Goal: Task Accomplishment & Management: Complete application form

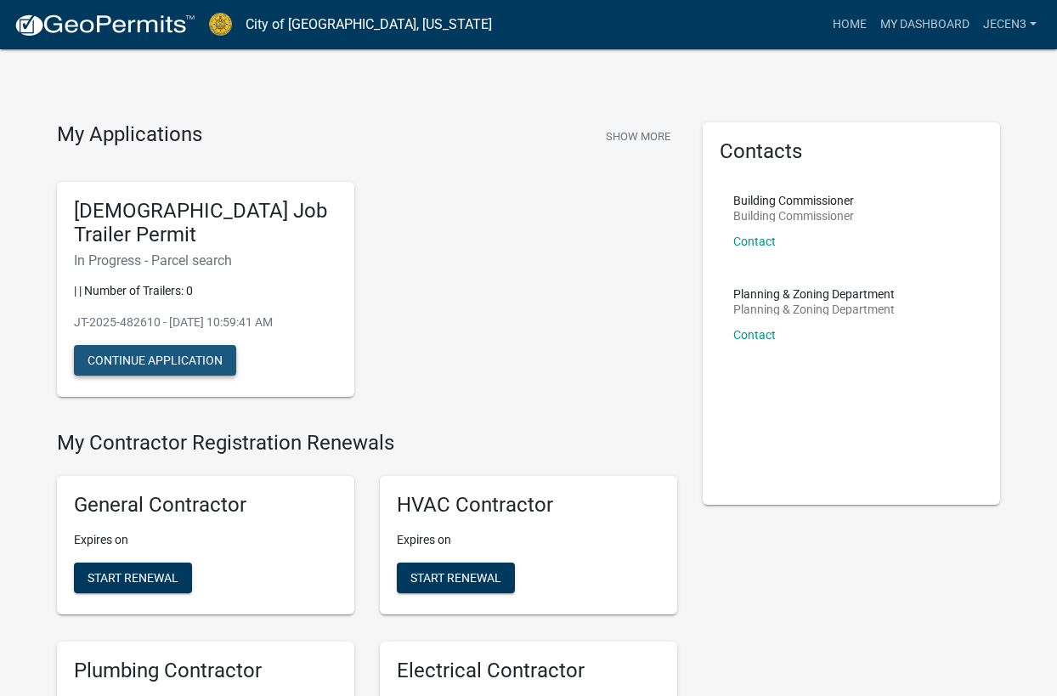
click at [158, 358] on button "Continue Application" at bounding box center [155, 360] width 162 height 31
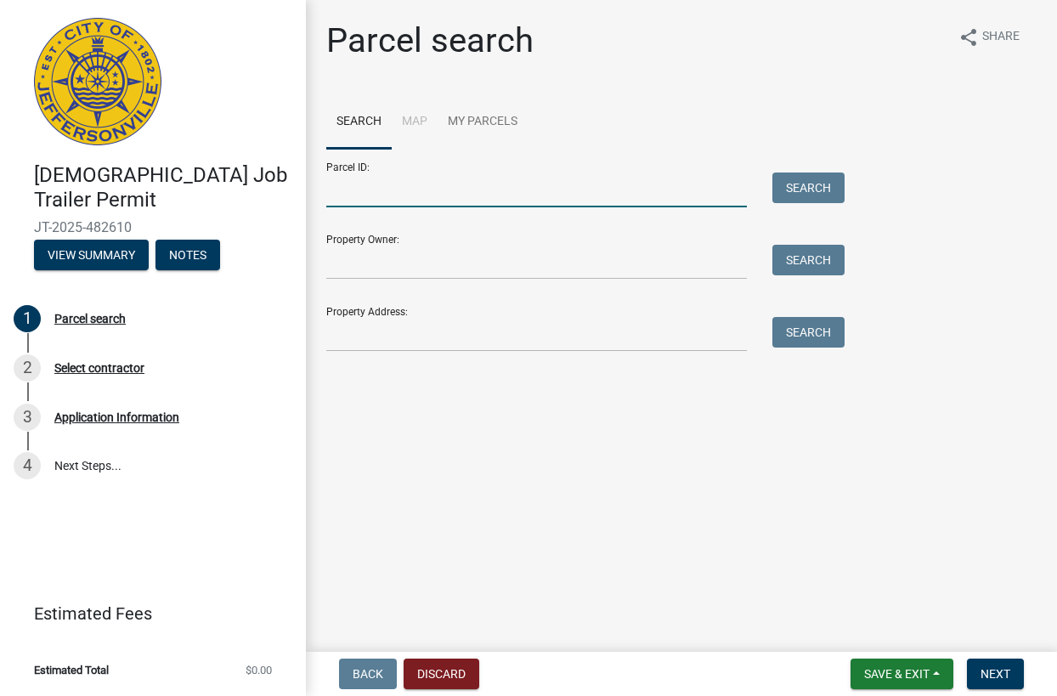
click at [696, 195] on input "Parcel ID:" at bounding box center [536, 189] width 420 height 35
click at [467, 324] on input "Property Address:" at bounding box center [536, 334] width 420 height 35
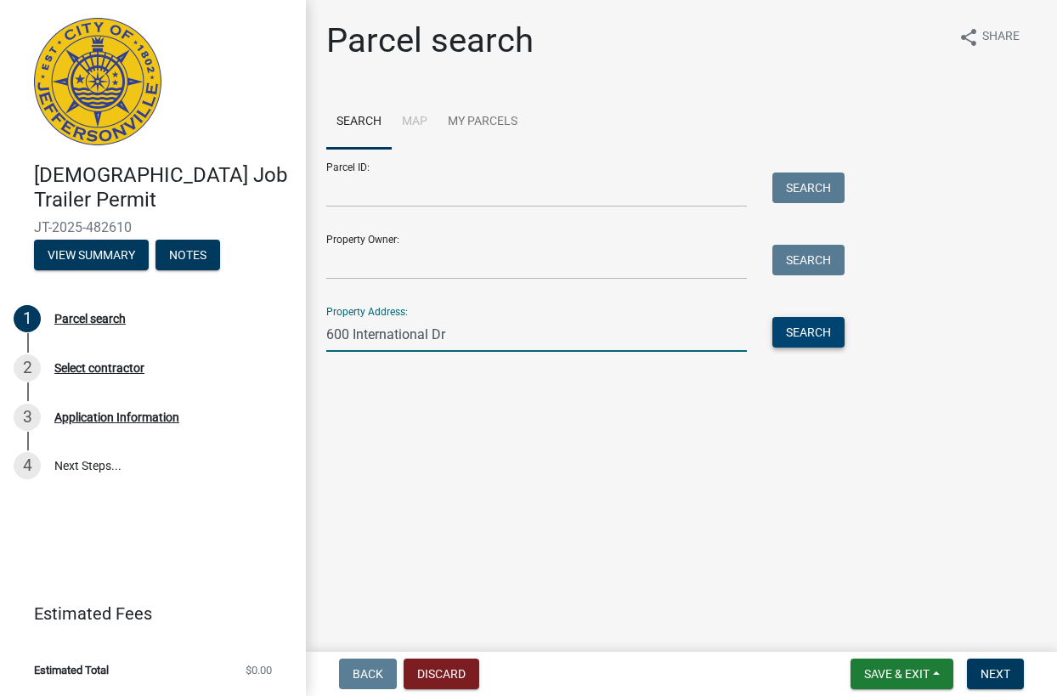
click at [795, 330] on button "Search" at bounding box center [808, 332] width 72 height 31
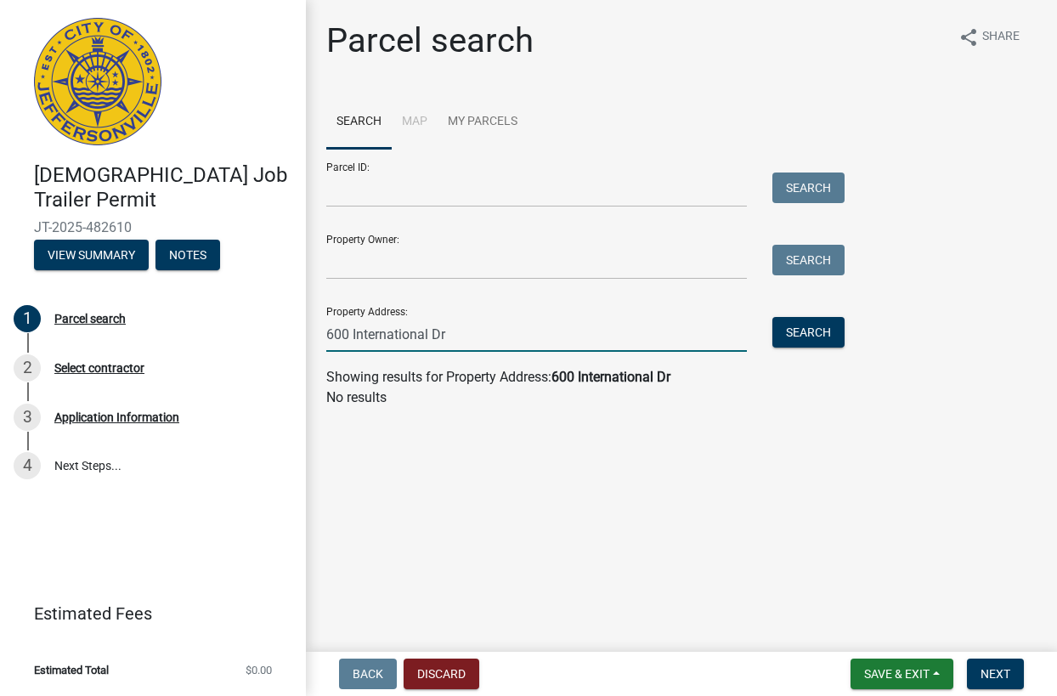
click at [561, 333] on input "600 International Dr" at bounding box center [536, 334] width 420 height 35
type input "[STREET_ADDRESS]"
click at [787, 331] on button "Search" at bounding box center [808, 332] width 72 height 31
click at [603, 336] on input "[STREET_ADDRESS]" at bounding box center [536, 334] width 420 height 35
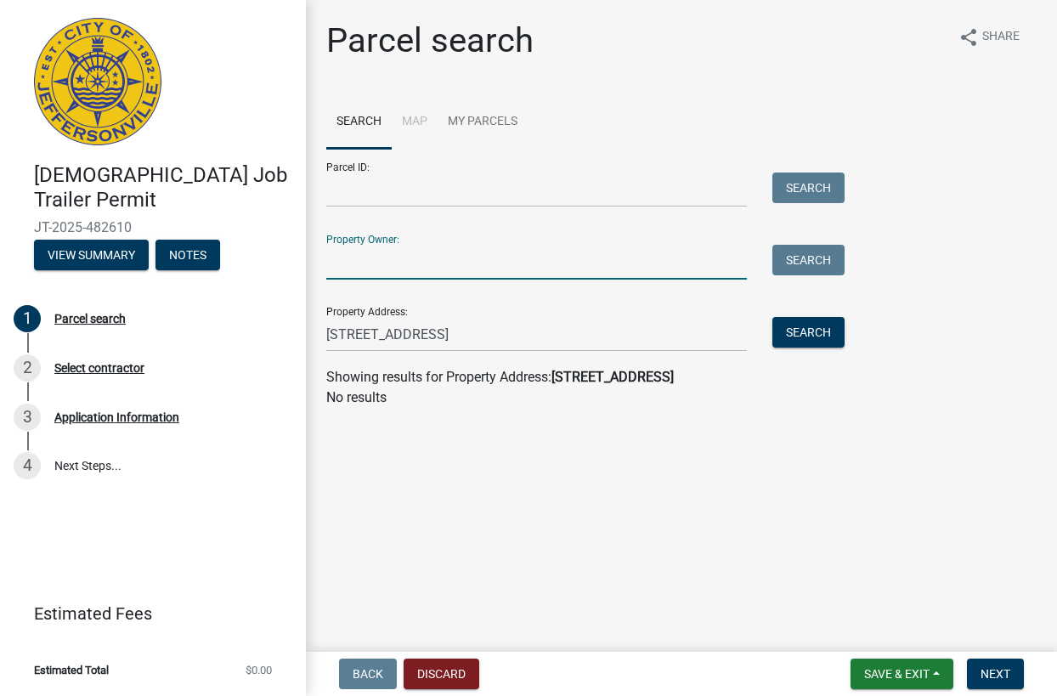
click at [417, 259] on input "Property Owner:" at bounding box center [536, 262] width 420 height 35
click at [516, 206] on input "Parcel ID:" at bounding box center [536, 189] width 420 height 35
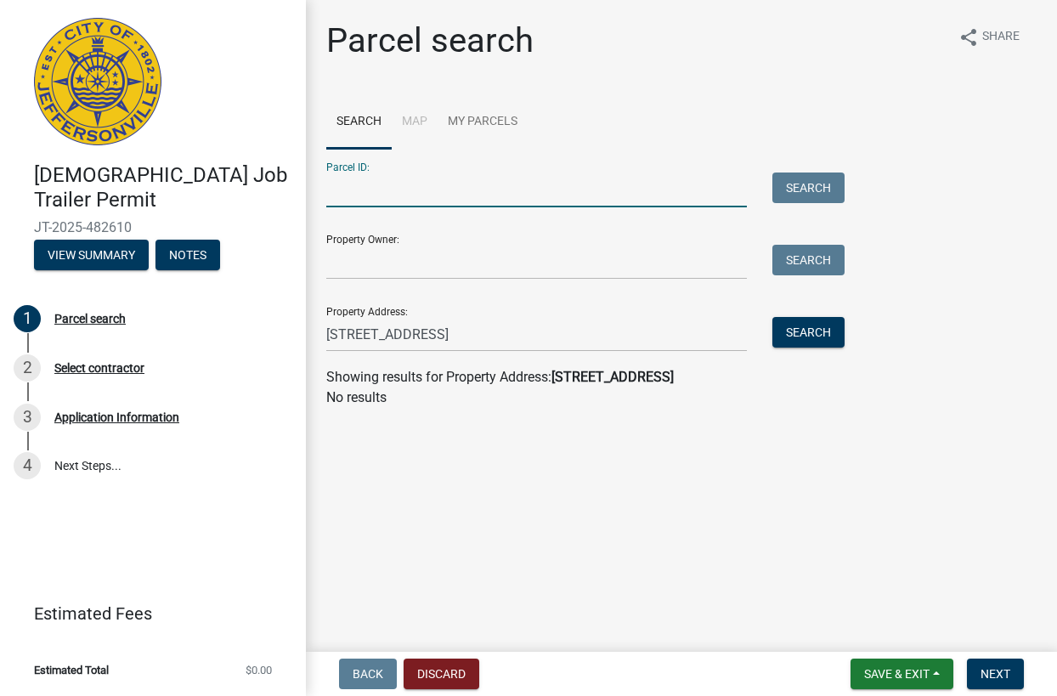
click at [518, 198] on input "Parcel ID:" at bounding box center [536, 189] width 420 height 35
click at [565, 331] on input "[STREET_ADDRESS]" at bounding box center [536, 334] width 420 height 35
drag, startPoint x: 347, startPoint y: 343, endPoint x: 226, endPoint y: 343, distance: 120.6
click at [326, 343] on input "[STREET_ADDRESS]" at bounding box center [536, 334] width 420 height 35
click at [400, 184] on input "Parcel ID:" at bounding box center [536, 189] width 420 height 35
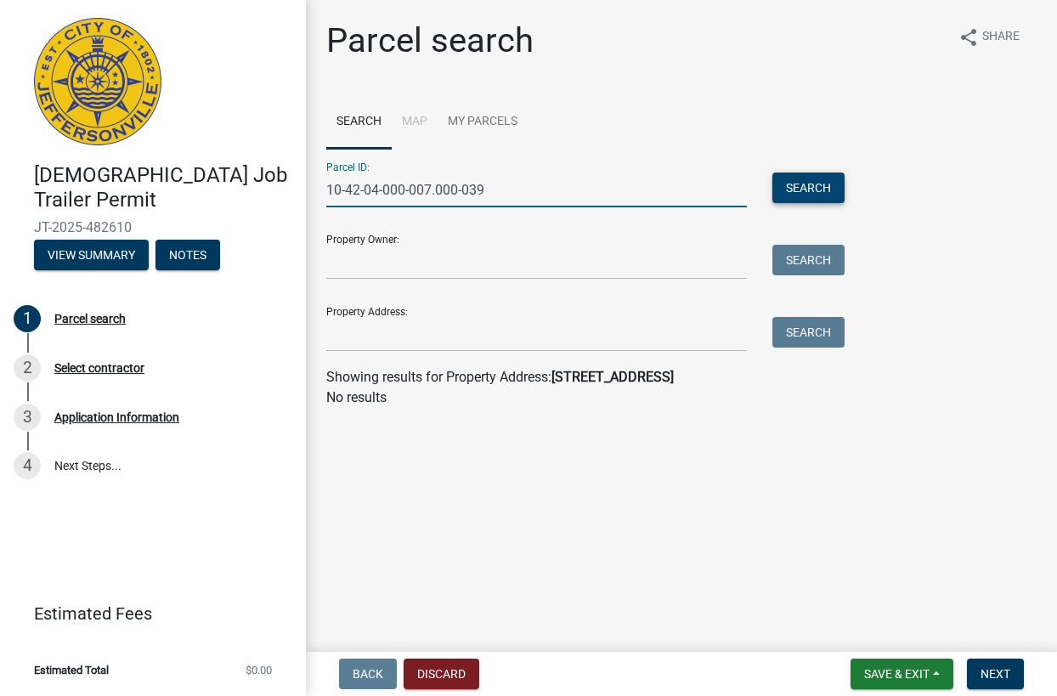
type input "10-42-04-000-007.000-039"
click at [806, 178] on button "Search" at bounding box center [808, 187] width 72 height 31
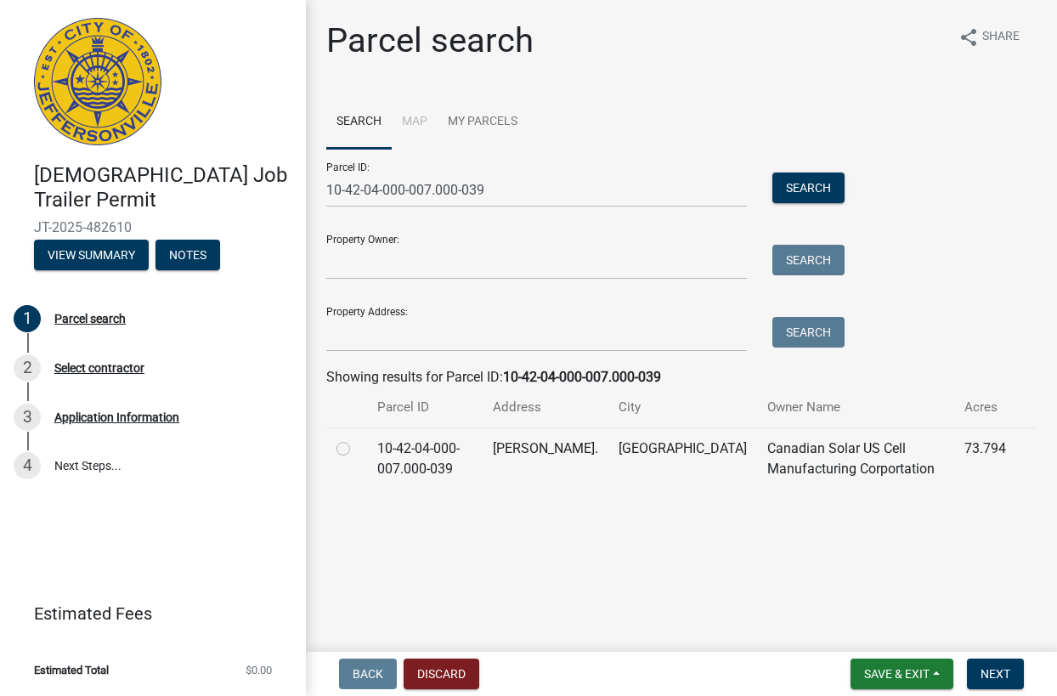
click at [357, 438] on label at bounding box center [357, 438] width 0 height 0
click at [357, 448] on input "radio" at bounding box center [362, 443] width 11 height 11
radio input "true"
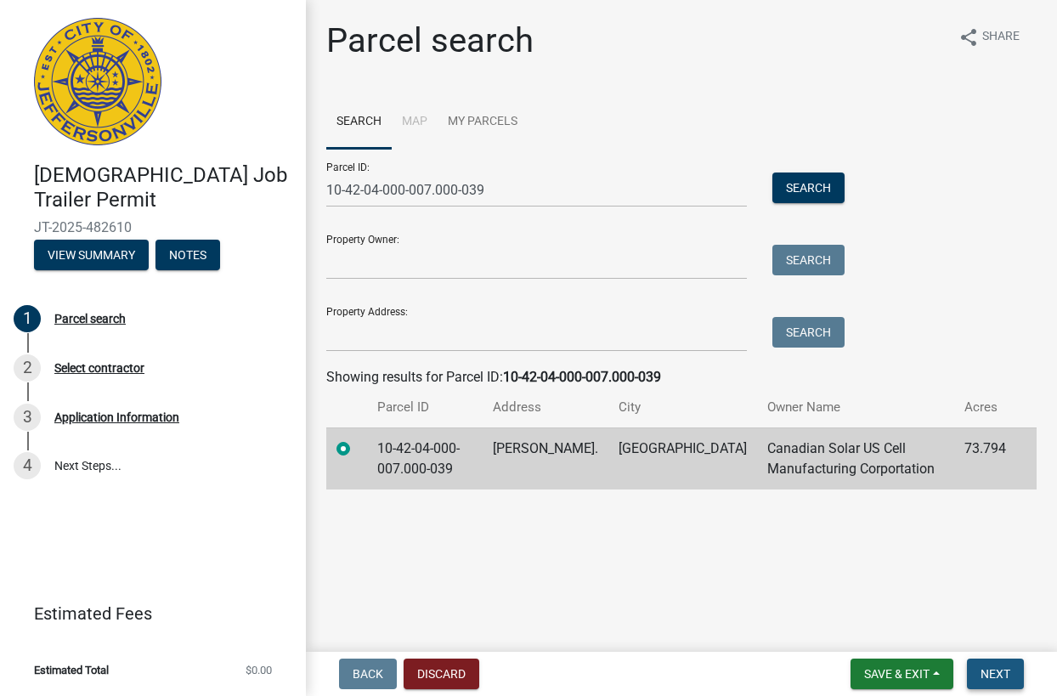
click at [987, 673] on span "Next" at bounding box center [995, 674] width 30 height 14
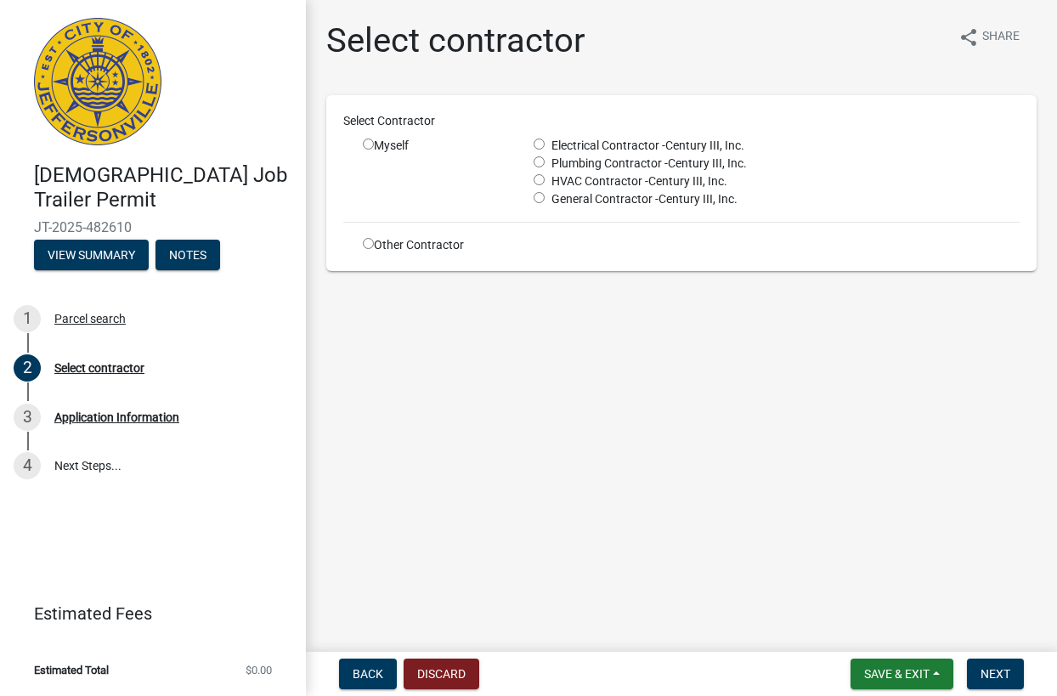
click at [367, 144] on input "radio" at bounding box center [368, 143] width 11 height 11
radio input "true"
click at [989, 674] on span "Next" at bounding box center [995, 674] width 30 height 14
click at [538, 195] on input "radio" at bounding box center [538, 197] width 11 height 11
radio input "true"
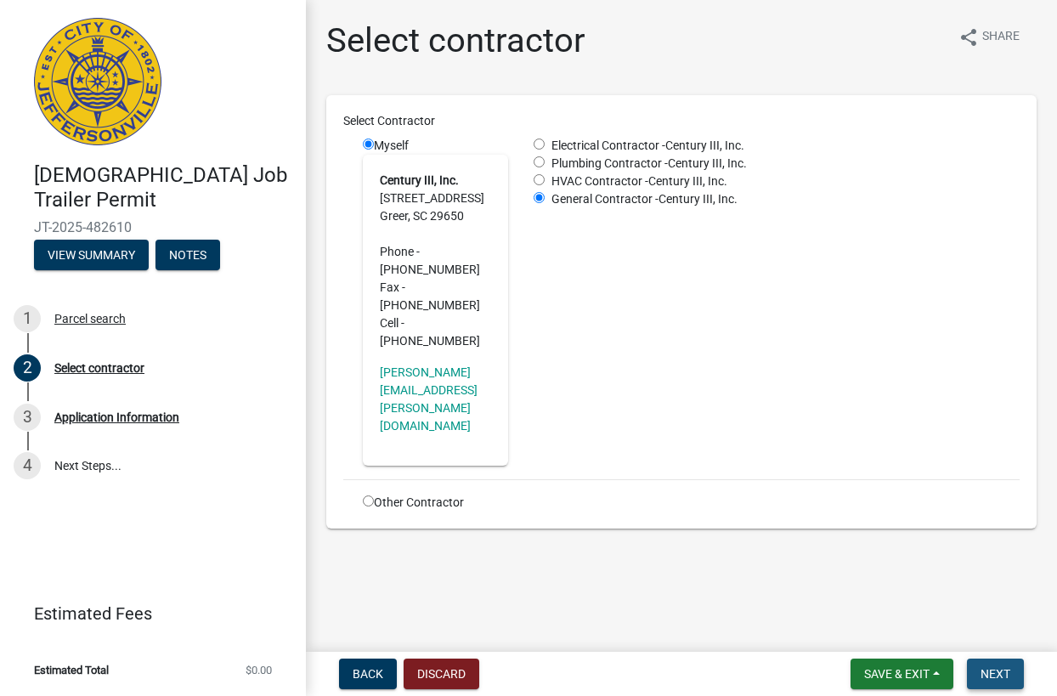
click at [996, 675] on span "Next" at bounding box center [995, 674] width 30 height 14
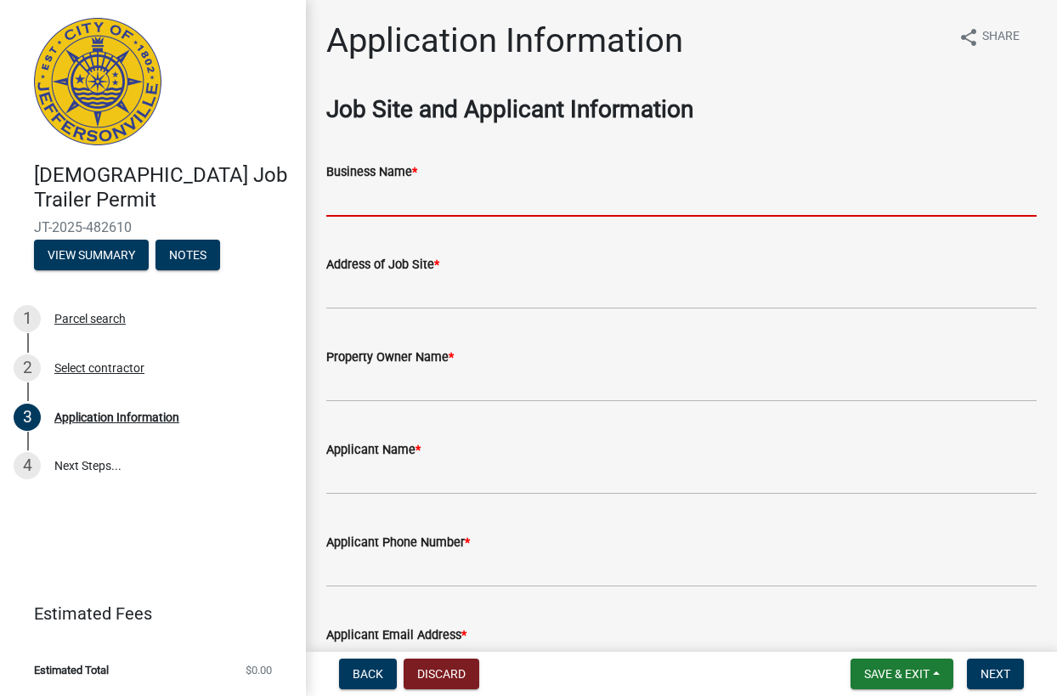
click at [376, 209] on input "Business Name *" at bounding box center [681, 199] width 710 height 35
type input "Century III, Inc"
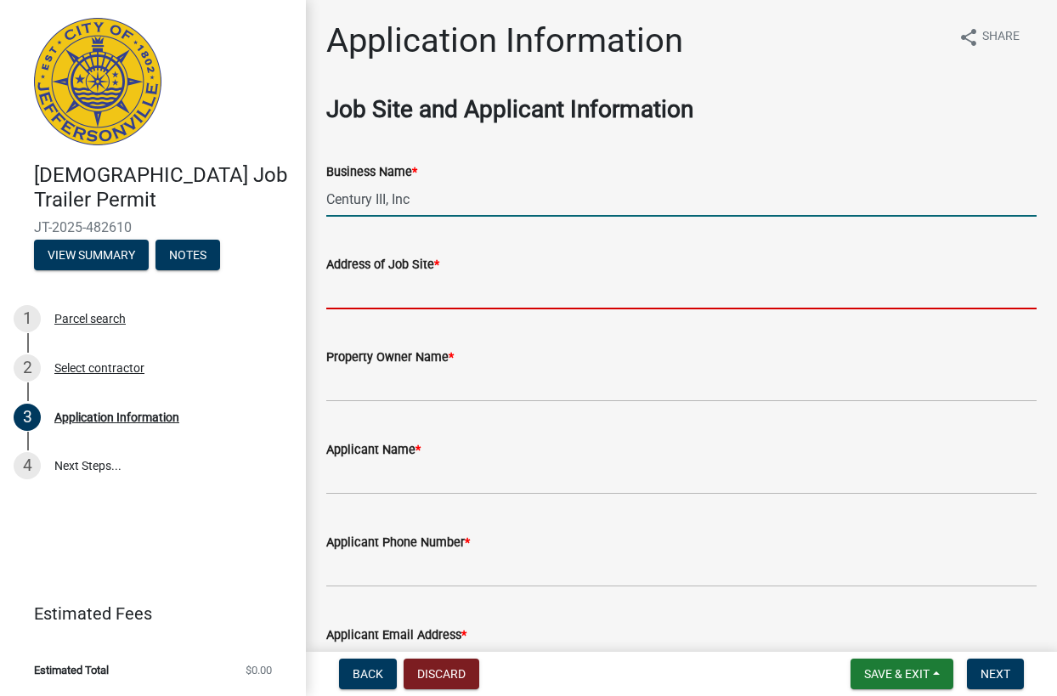
click at [544, 289] on input "Address of Job Site *" at bounding box center [681, 291] width 710 height 35
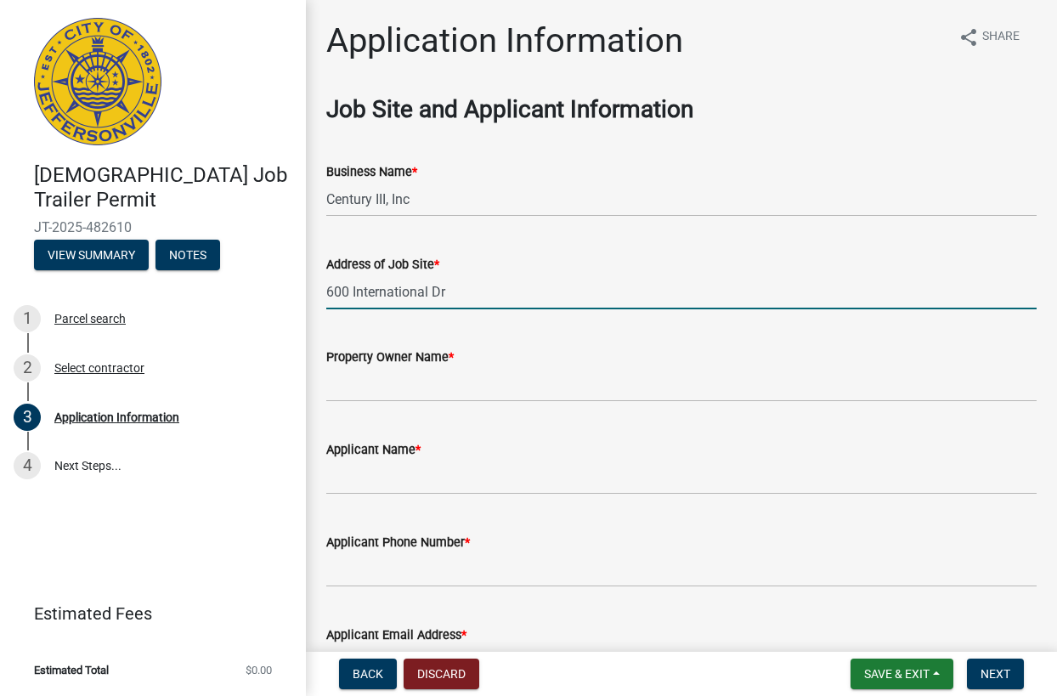
type input "600 International Dr"
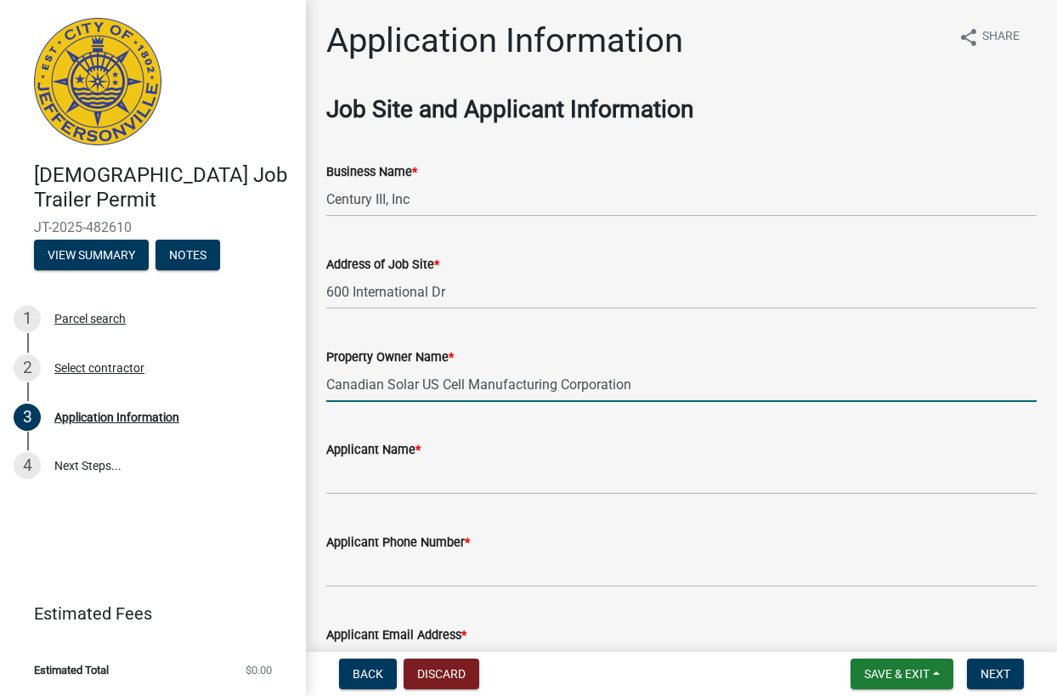
type input "Canadian Solar US Cell Manufacturing Corporation"
click at [491, 471] on input "Applicant Name *" at bounding box center [681, 476] width 710 height 35
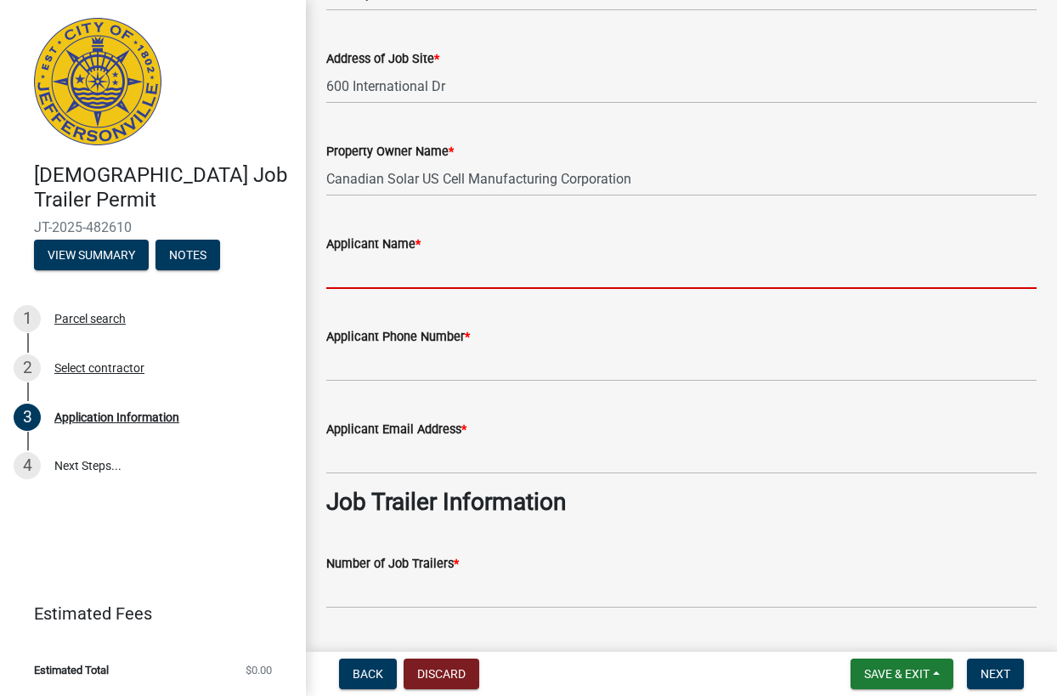
scroll to position [214, 0]
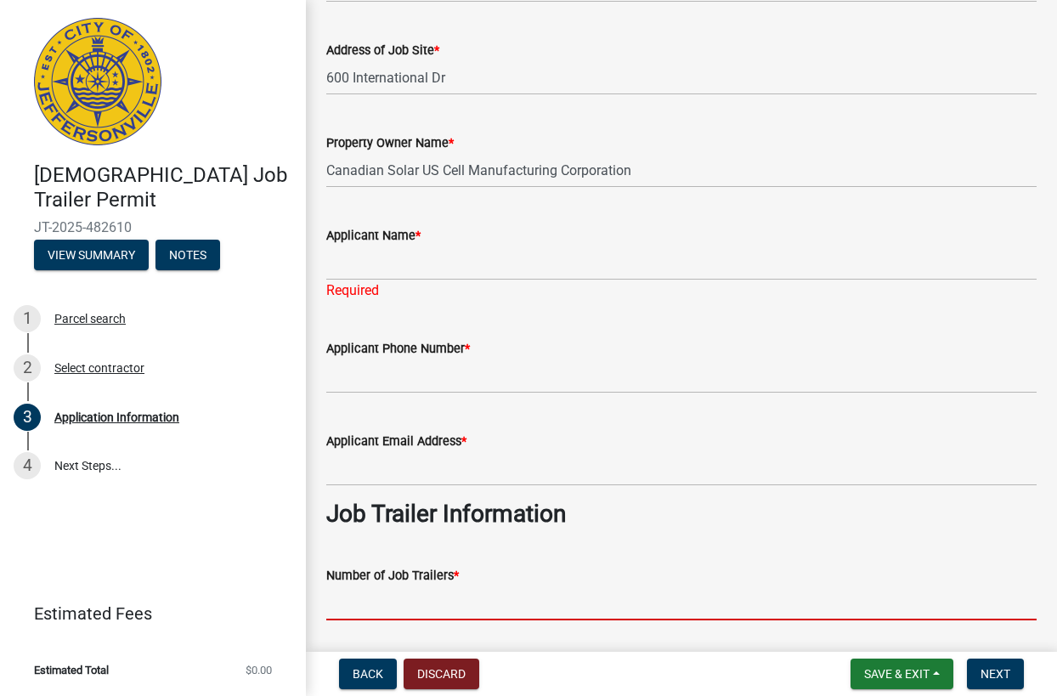
click at [425, 592] on input "text" at bounding box center [681, 602] width 710 height 35
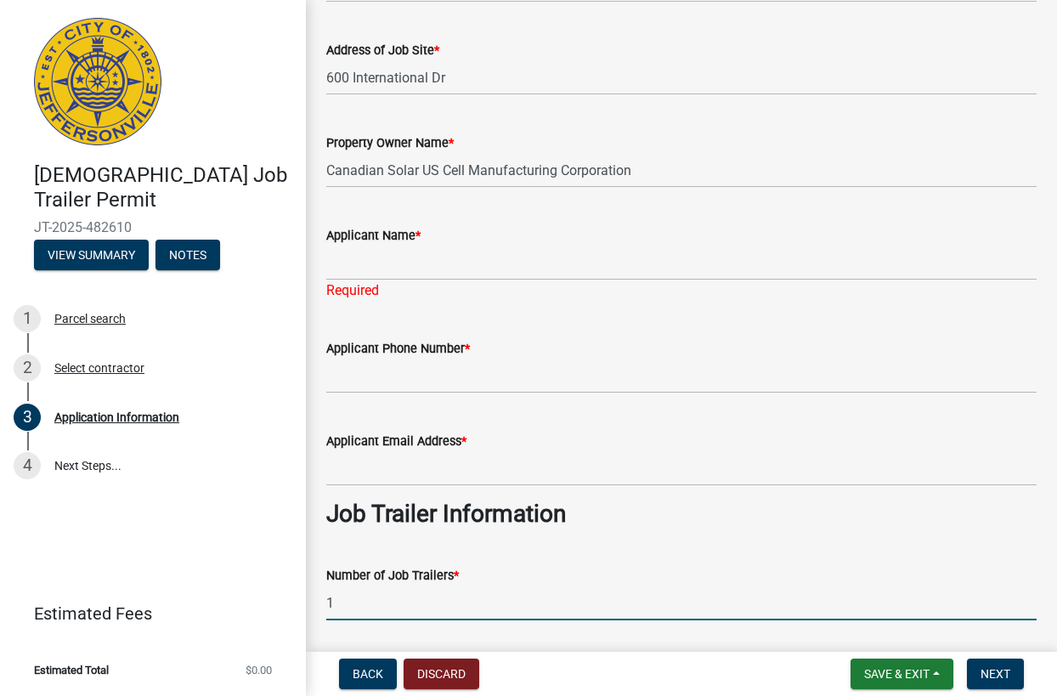
type input "1"
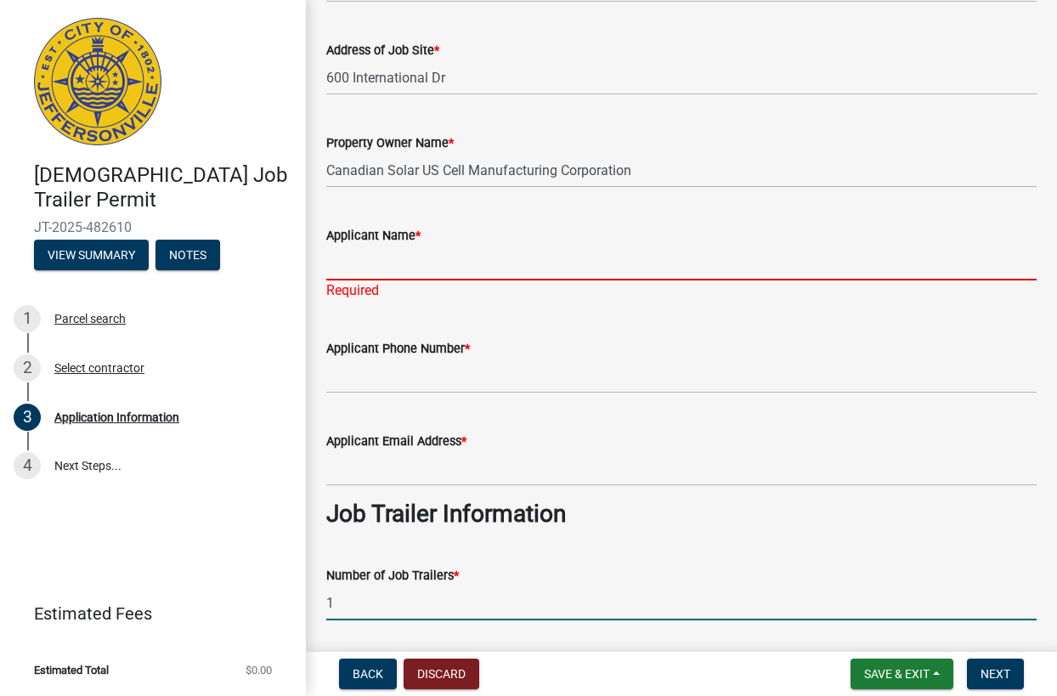
click at [384, 265] on input "Applicant Name *" at bounding box center [681, 262] width 710 height 35
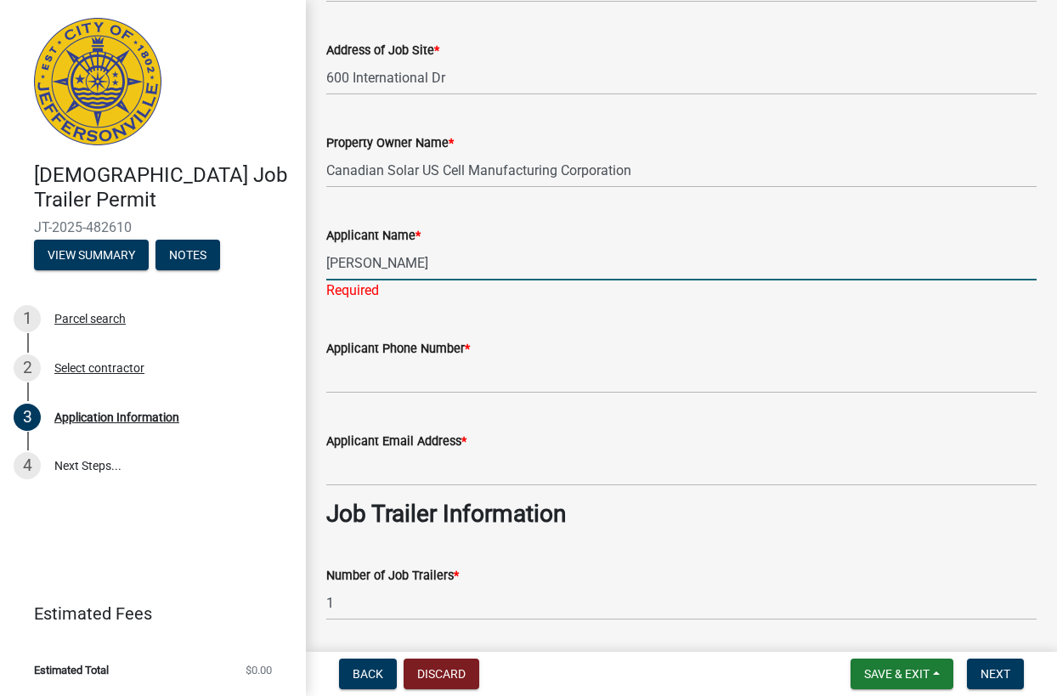
type input "[PERSON_NAME]"
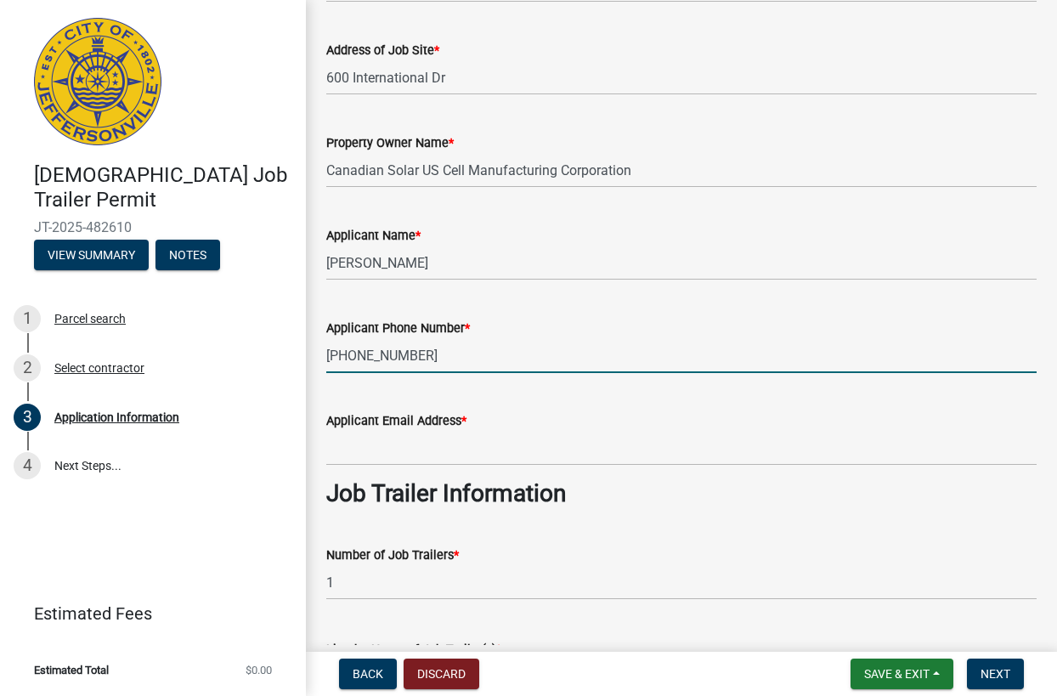
type input "[PHONE_NUMBER]"
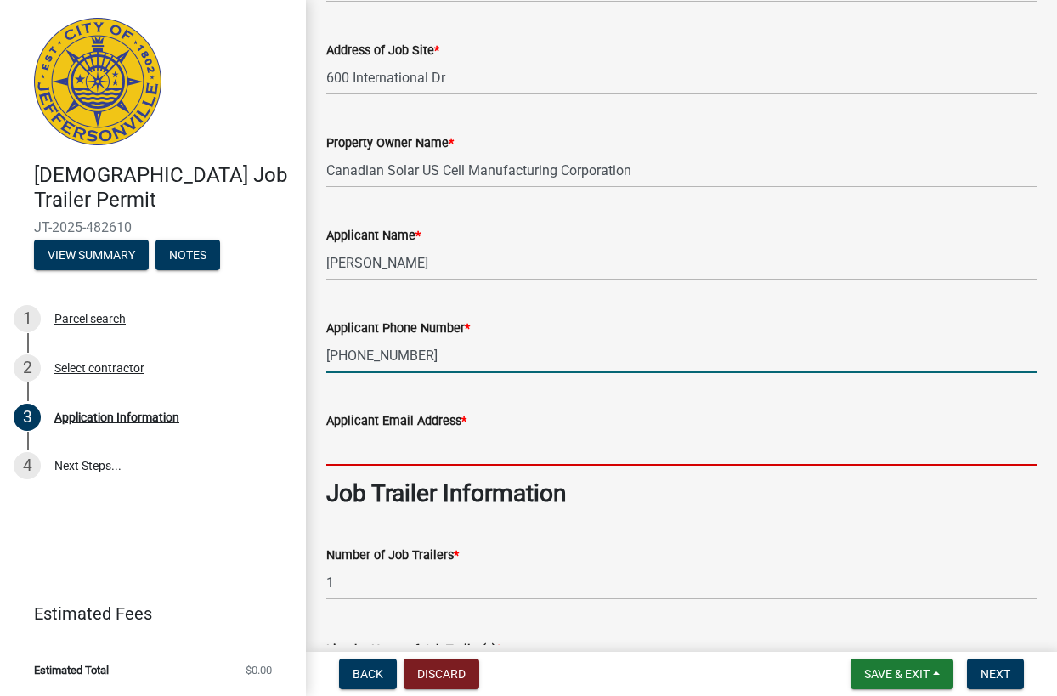
click at [419, 448] on input "Applicant Email Address *" at bounding box center [681, 448] width 710 height 35
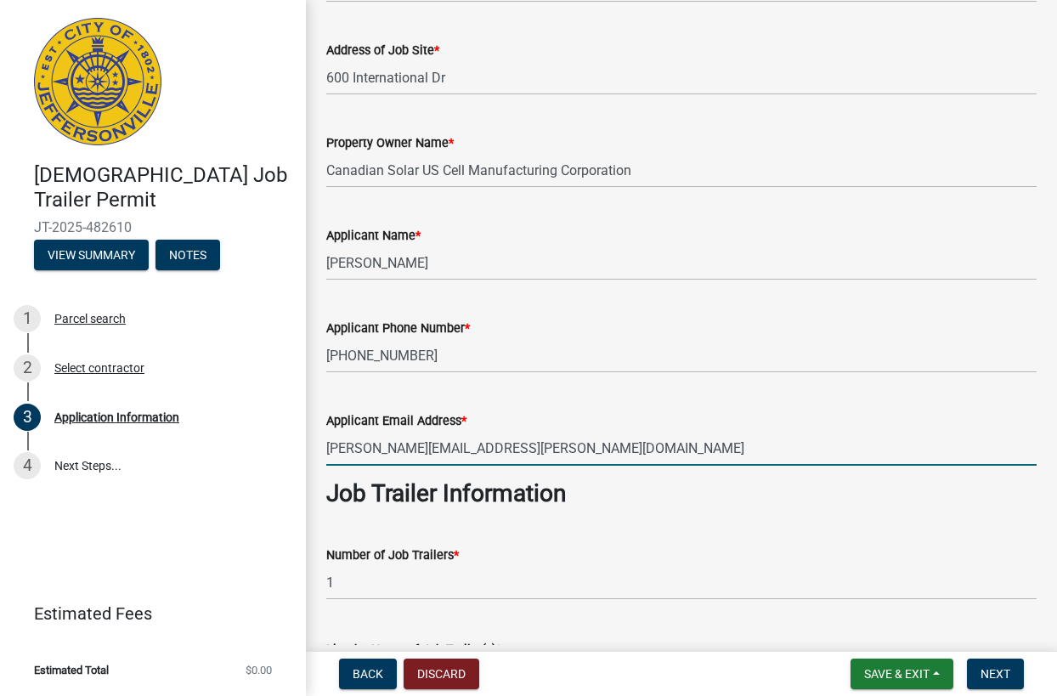
type input "[PERSON_NAME][EMAIL_ADDRESS][PERSON_NAME][DOMAIN_NAME]"
click at [523, 628] on div "List the Name of Job Trailer(s) *" at bounding box center [681, 677] width 710 height 124
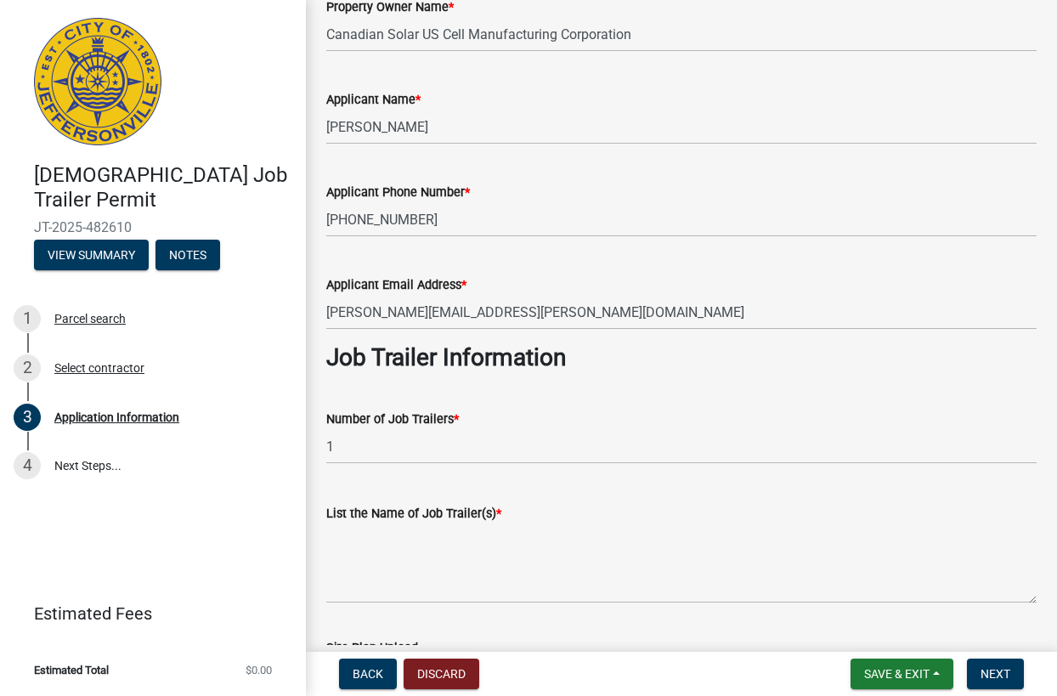
scroll to position [429, 0]
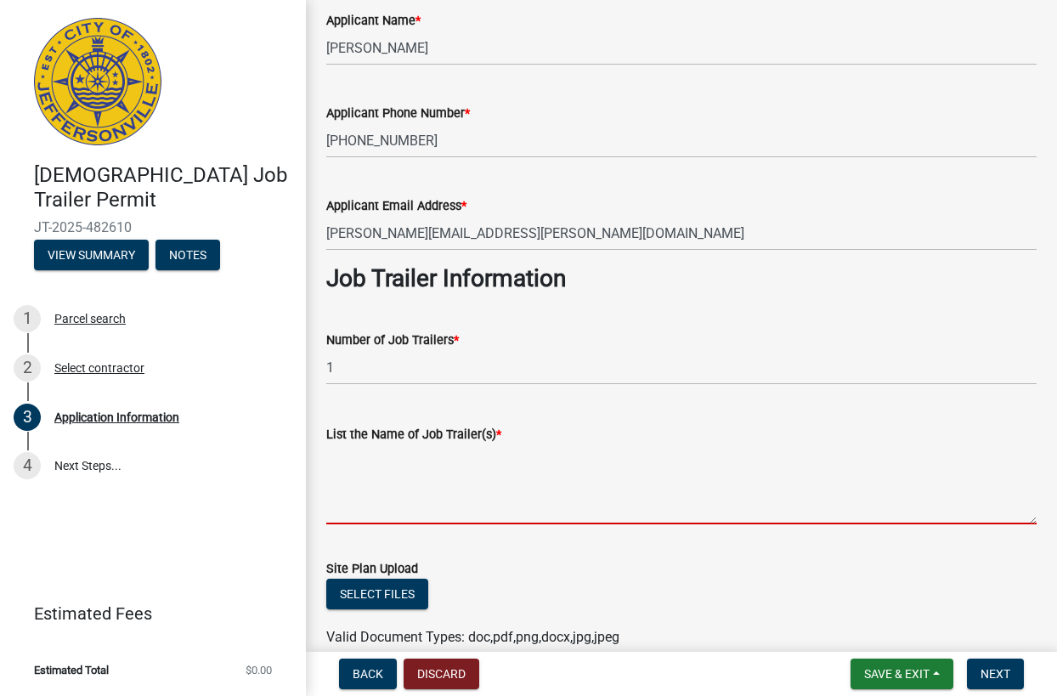
click at [478, 508] on textarea "List the Name of Job Trailer(s) *" at bounding box center [681, 484] width 710 height 80
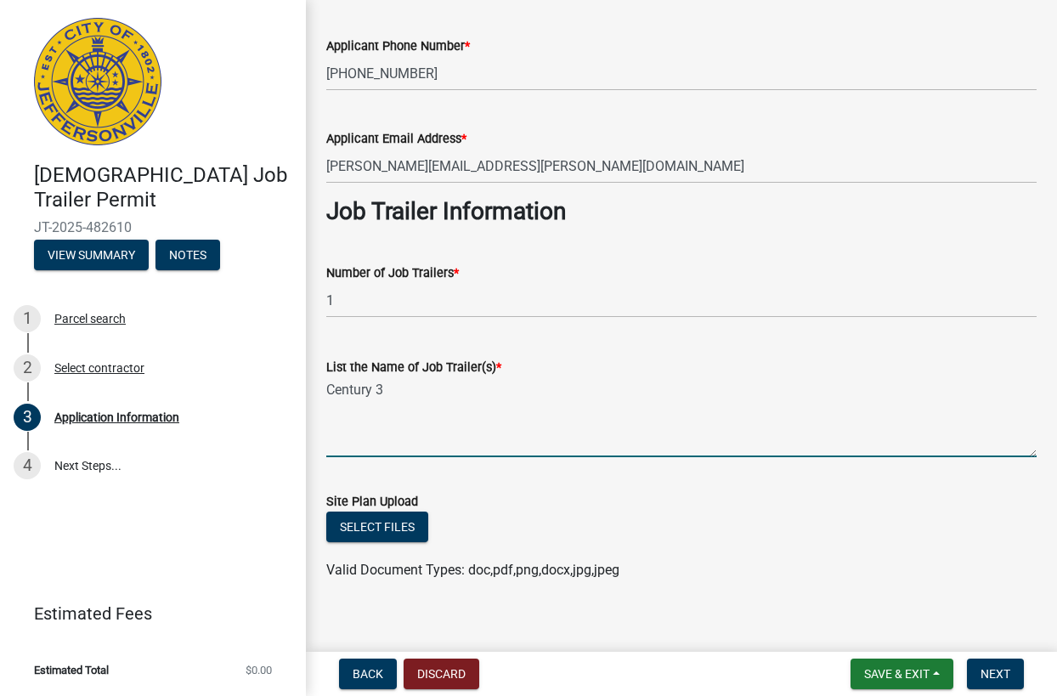
scroll to position [513, 0]
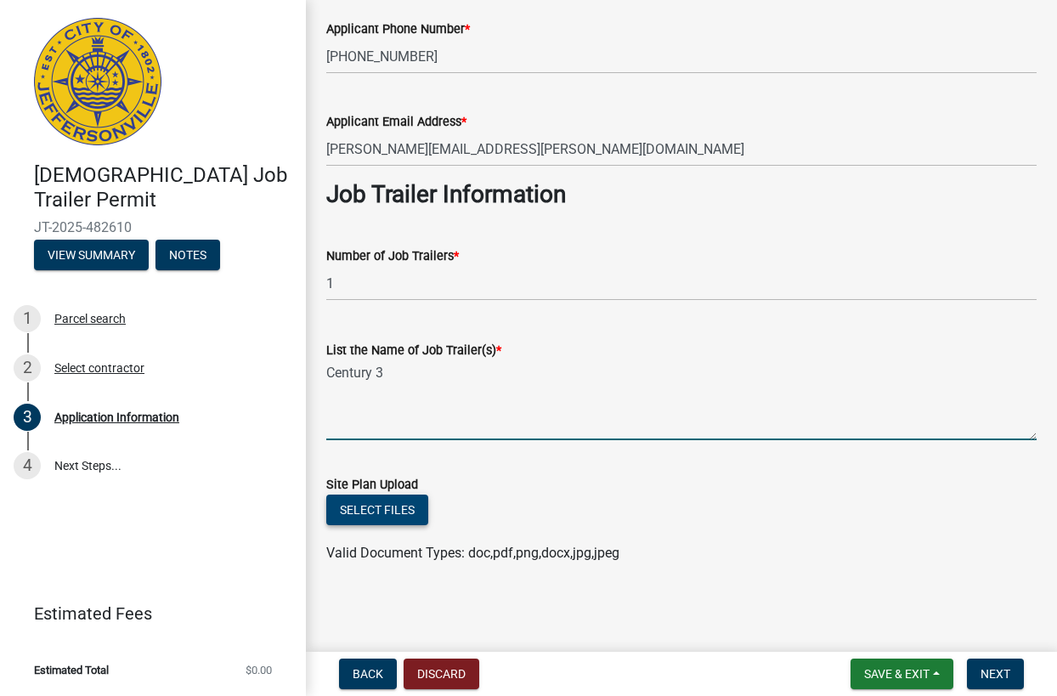
type textarea "Century 3"
click at [375, 507] on button "Select files" at bounding box center [377, 509] width 102 height 31
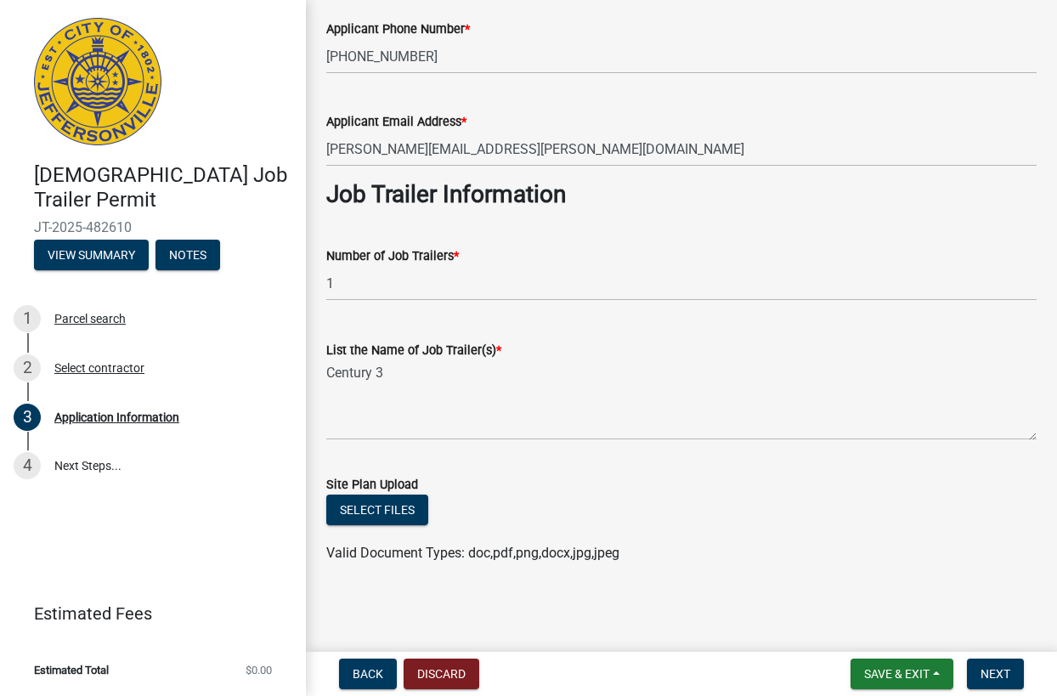
click at [559, 535] on ul at bounding box center [681, 536] width 710 height 14
click at [359, 510] on button "Select files" at bounding box center [377, 509] width 102 height 31
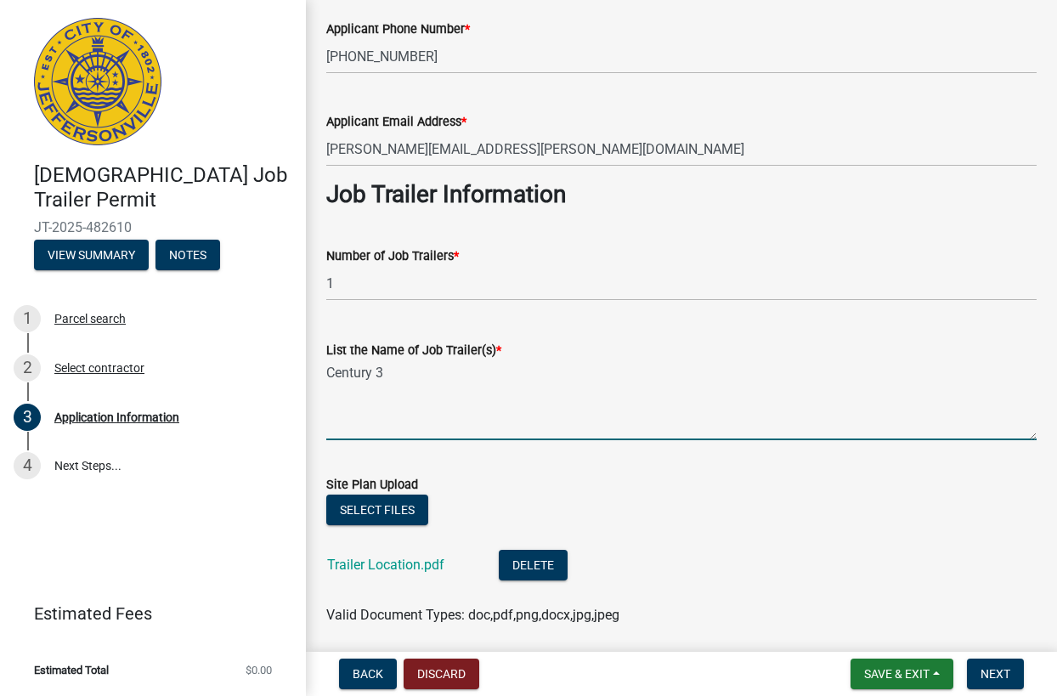
click at [414, 370] on textarea "Century 3" at bounding box center [681, 400] width 710 height 80
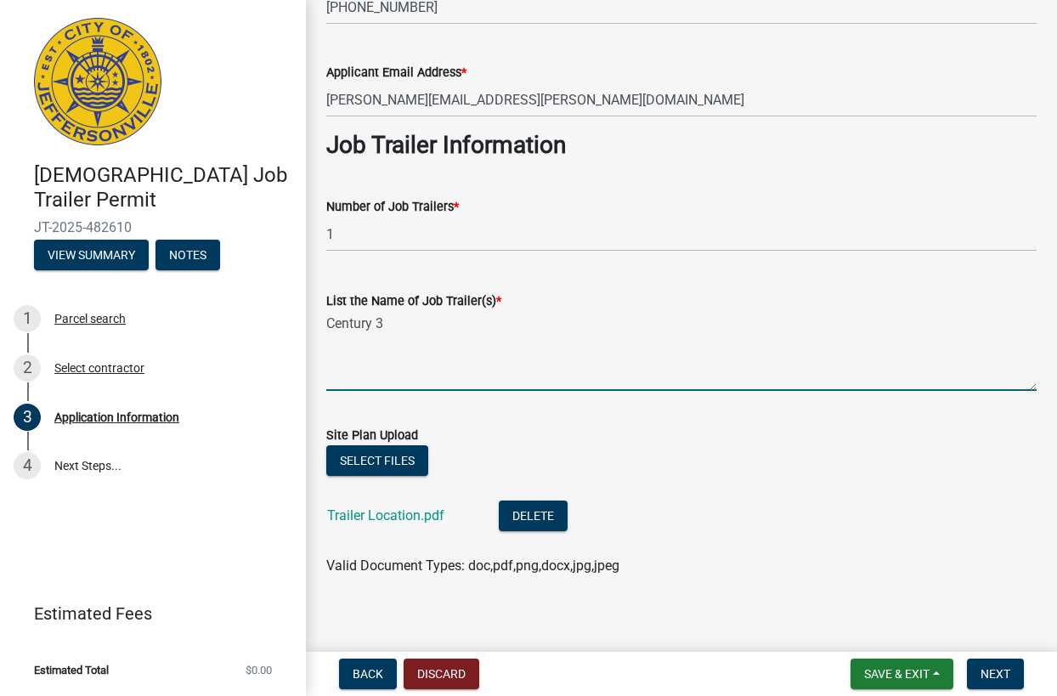
scroll to position [575, 0]
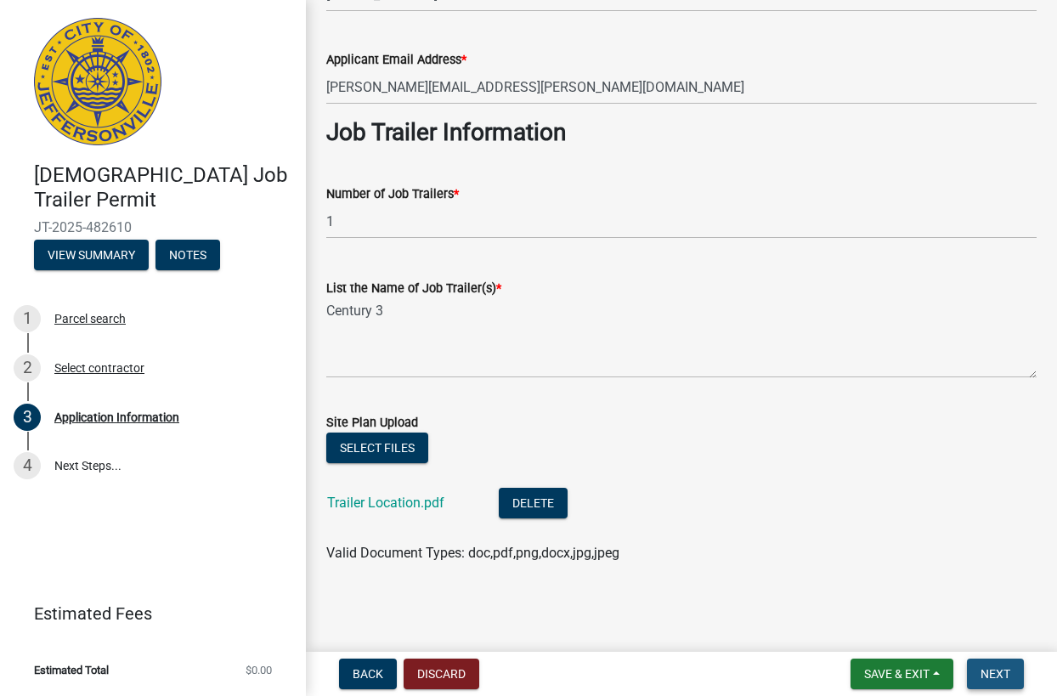
click at [1004, 670] on span "Next" at bounding box center [995, 674] width 30 height 14
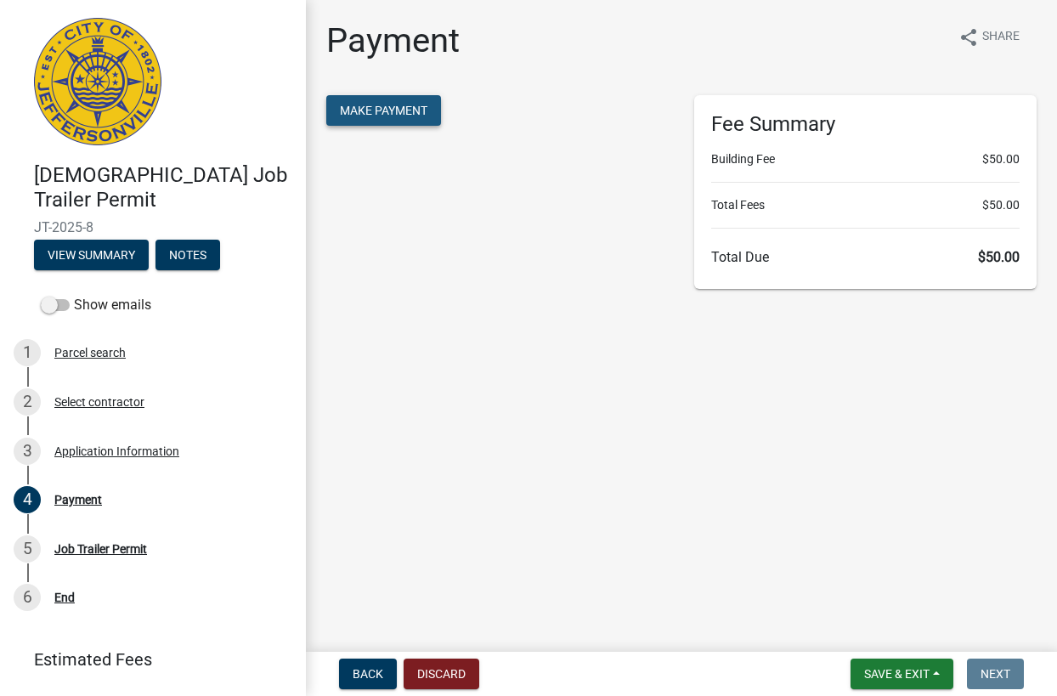
click at [397, 106] on span "Make Payment" at bounding box center [383, 111] width 87 height 14
